Goal: Navigation & Orientation: Find specific page/section

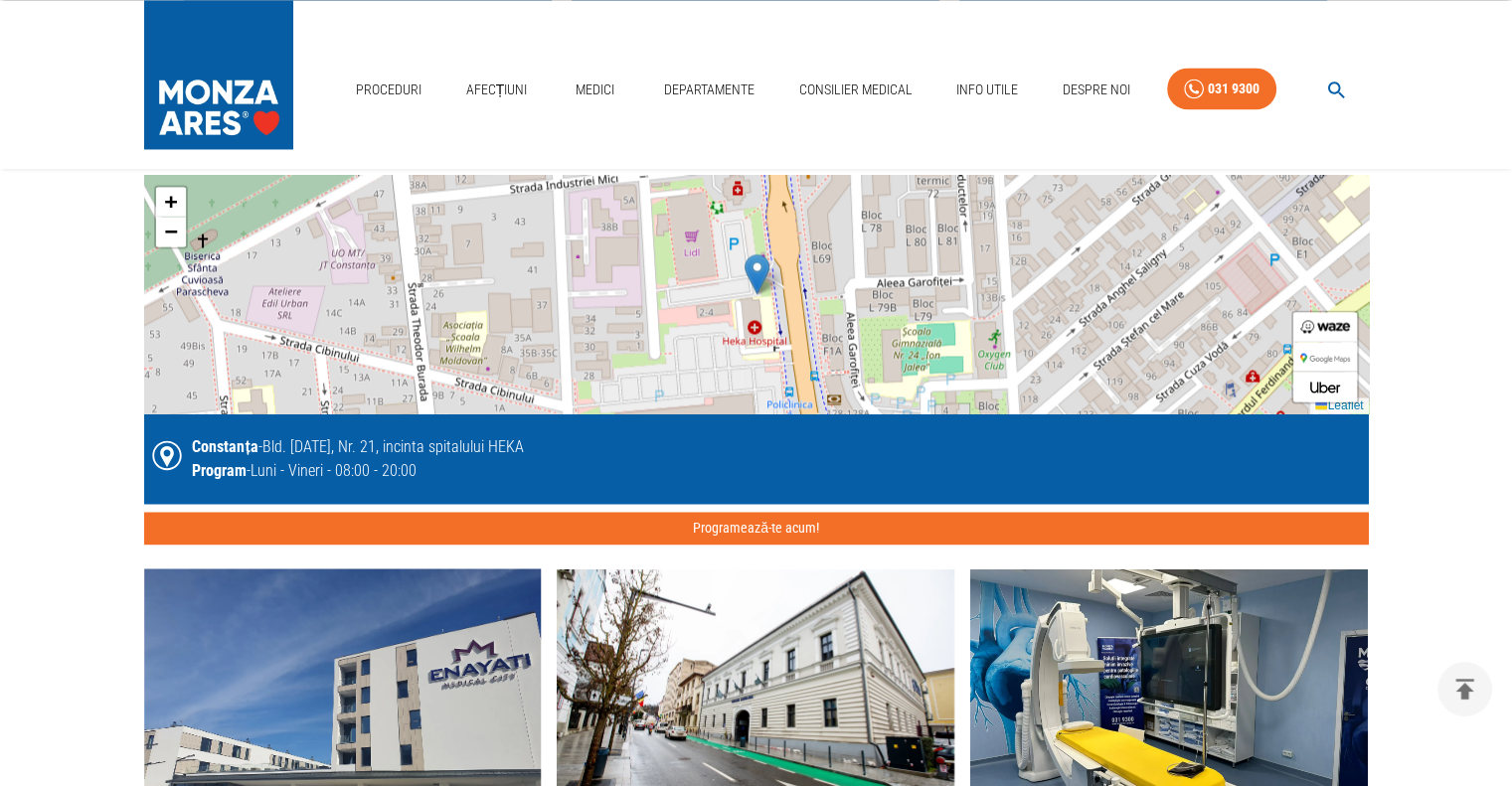
scroll to position [3253, 0]
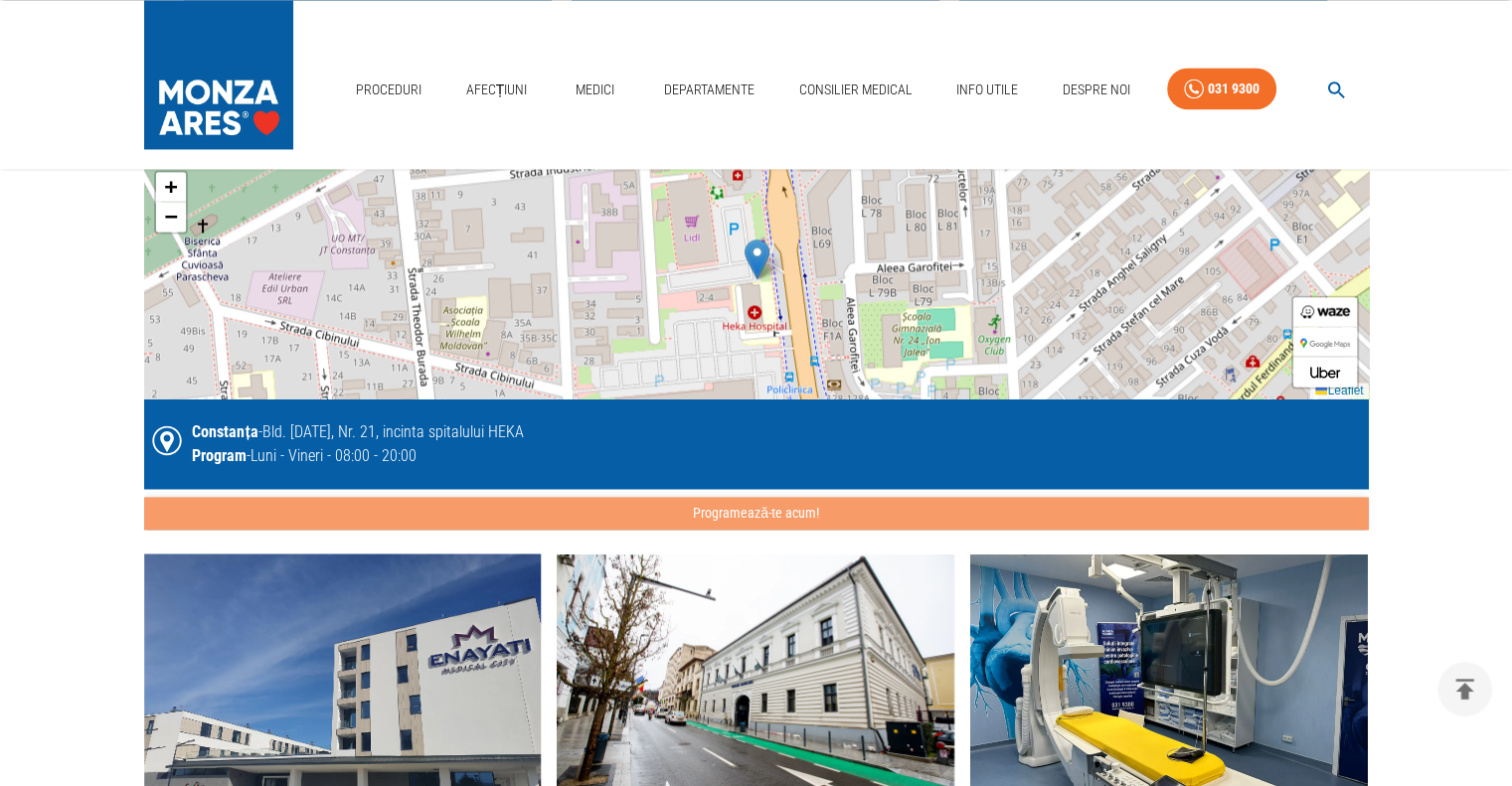
click at [720, 496] on button "Programează-te acum!" at bounding box center [756, 512] width 1225 height 33
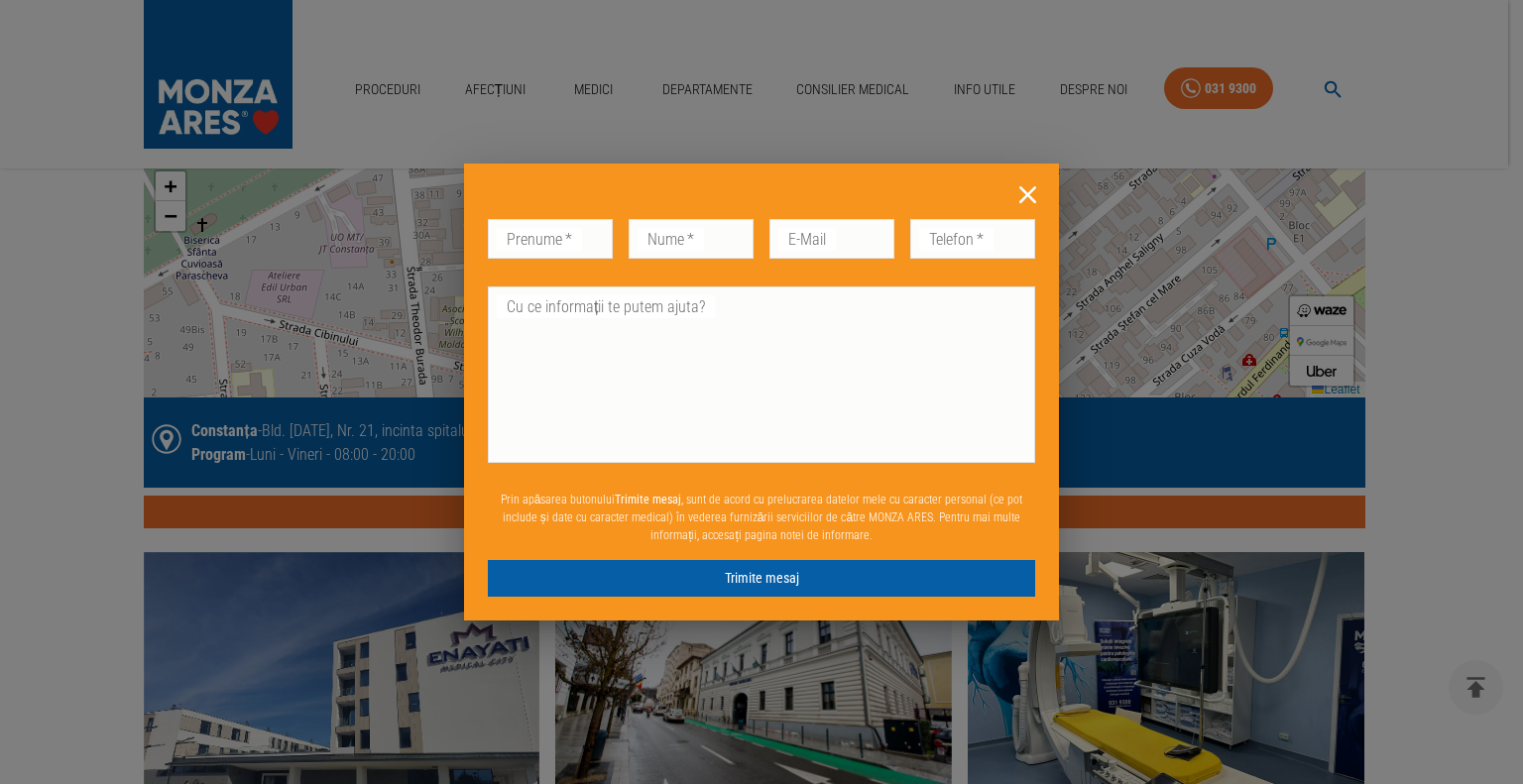
click at [1024, 197] on icon at bounding box center [1028, 194] width 17 height 17
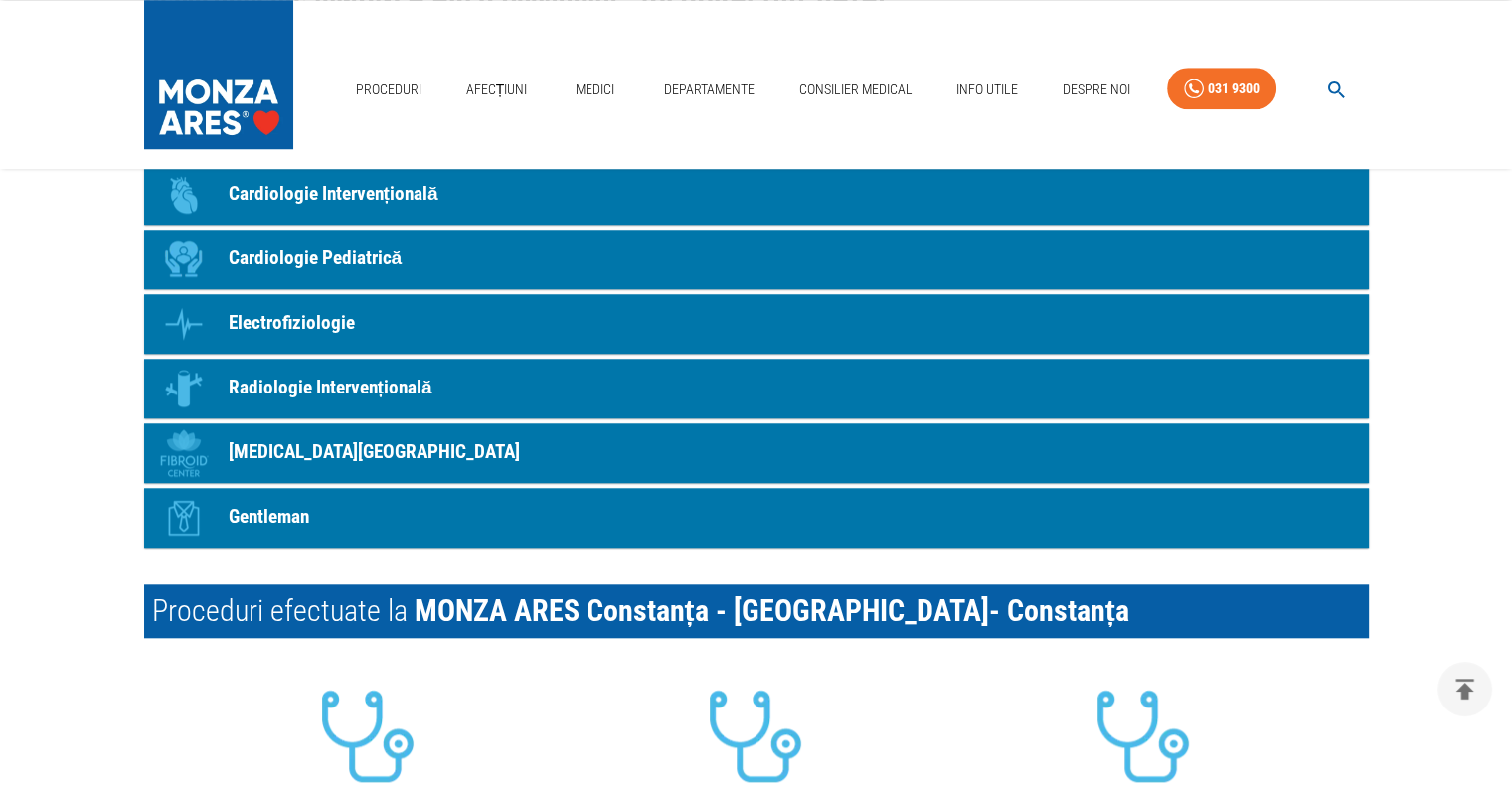
scroll to position [1789, 0]
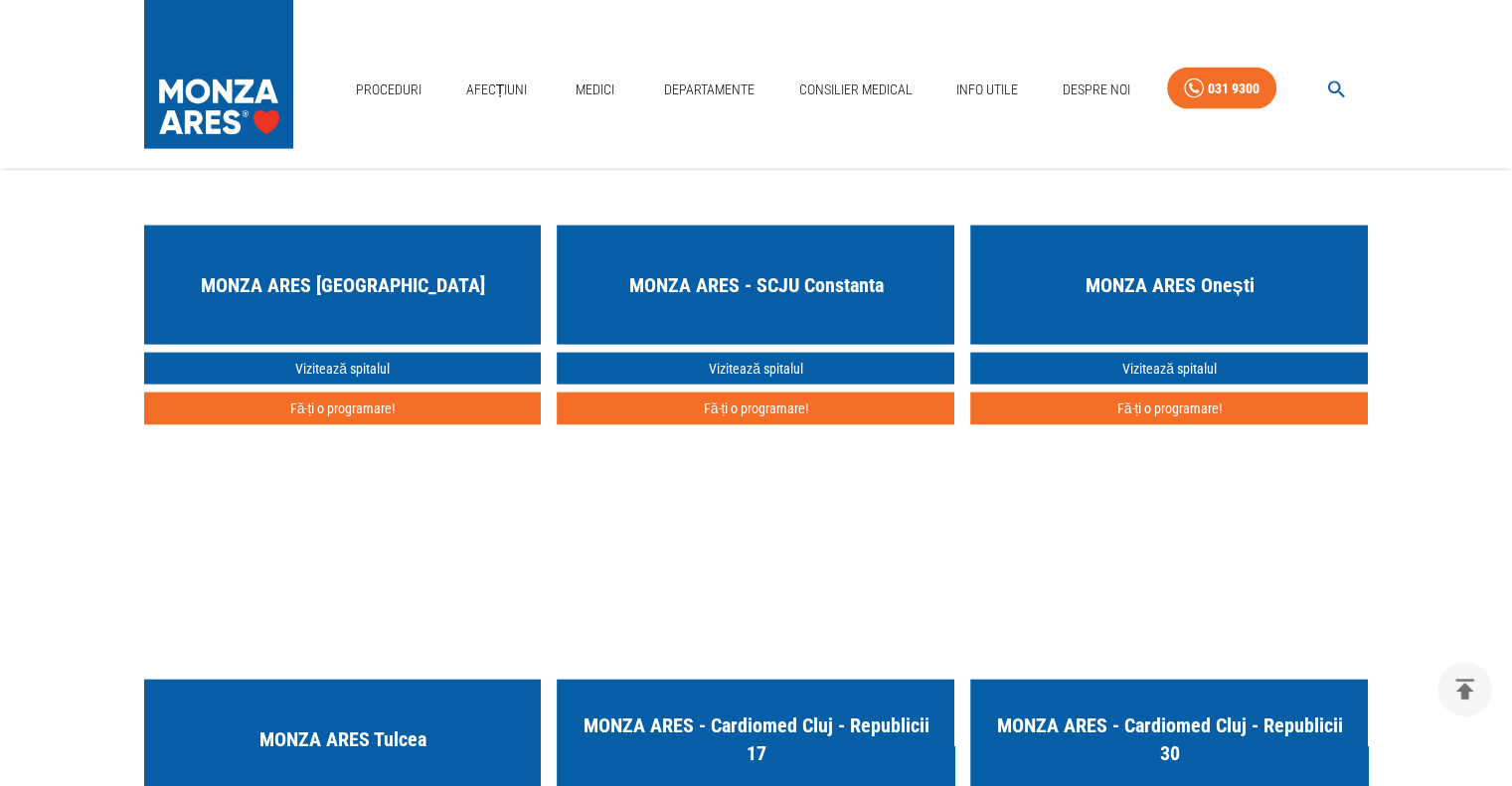
scroll to position [3849, 0]
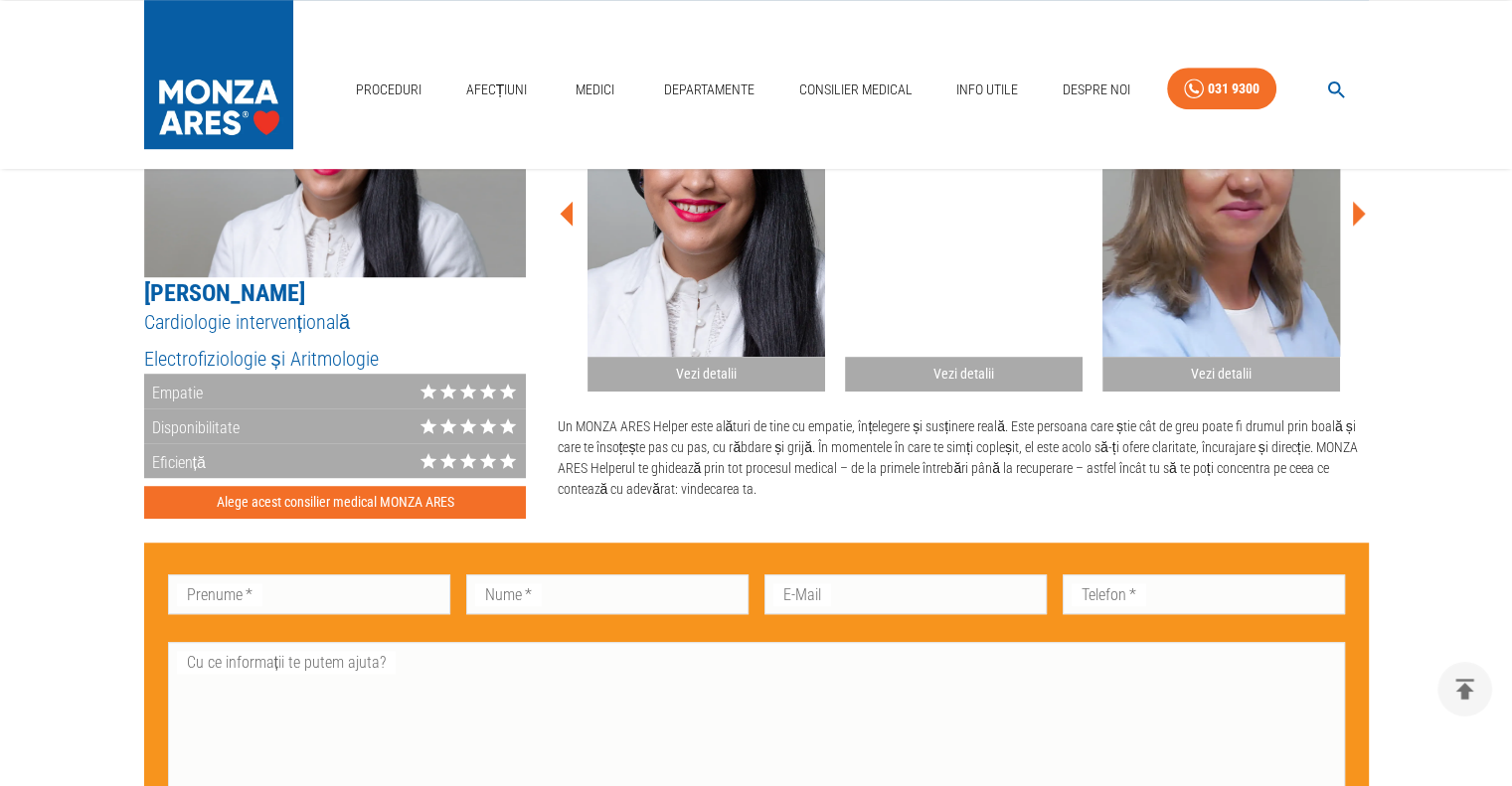
scroll to position [1291, 0]
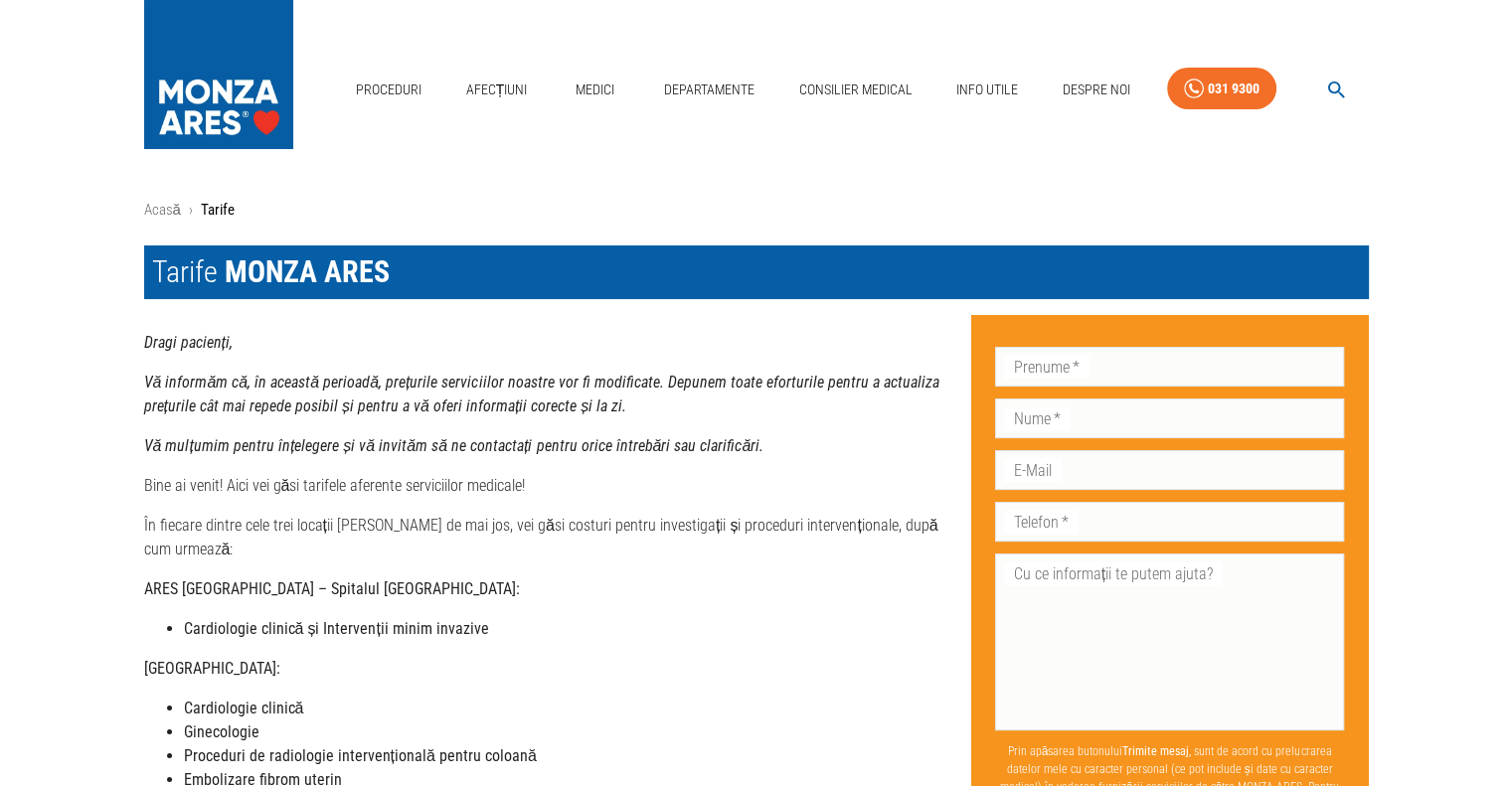
click at [206, 210] on p "Tarife" at bounding box center [218, 210] width 34 height 23
